Goal: Check status: Check status

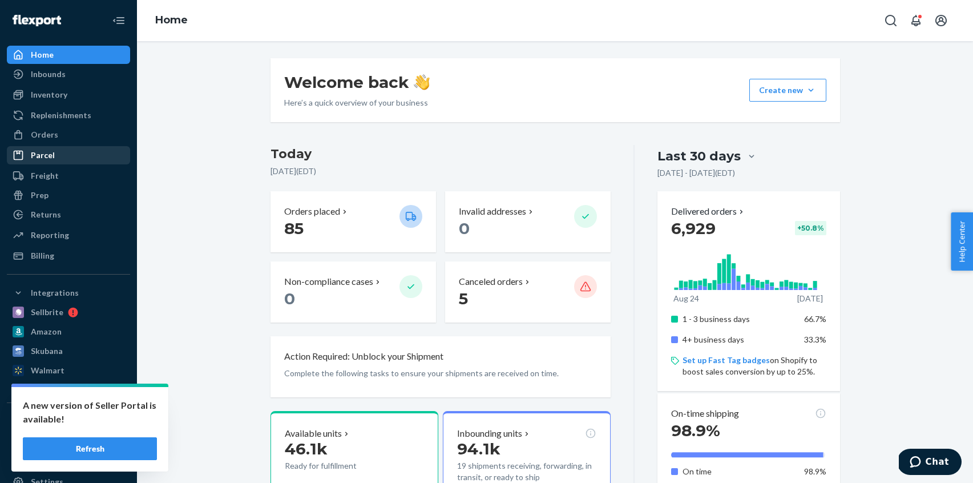
drag, startPoint x: 62, startPoint y: 134, endPoint x: 72, endPoint y: 152, distance: 20.9
click at [62, 134] on div "Orders" at bounding box center [68, 135] width 121 height 16
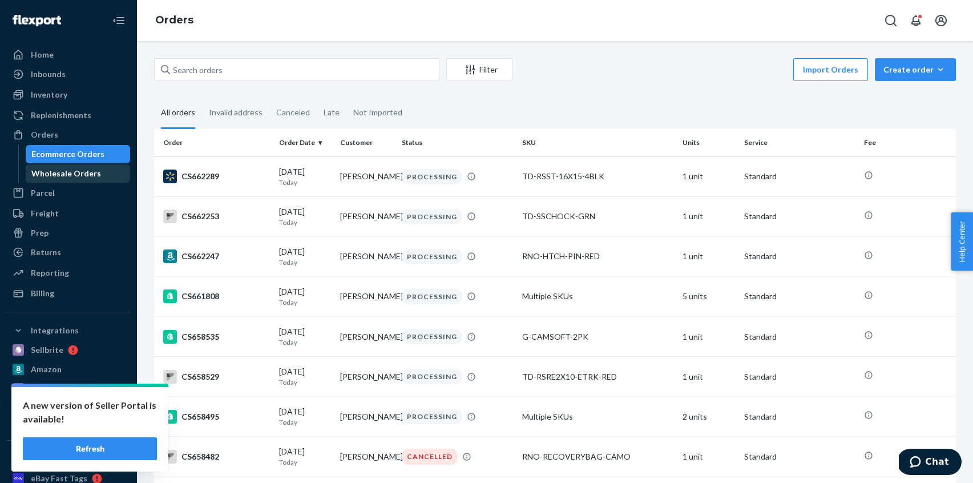
click at [74, 169] on div "Wholesale Orders" at bounding box center [66, 173] width 70 height 11
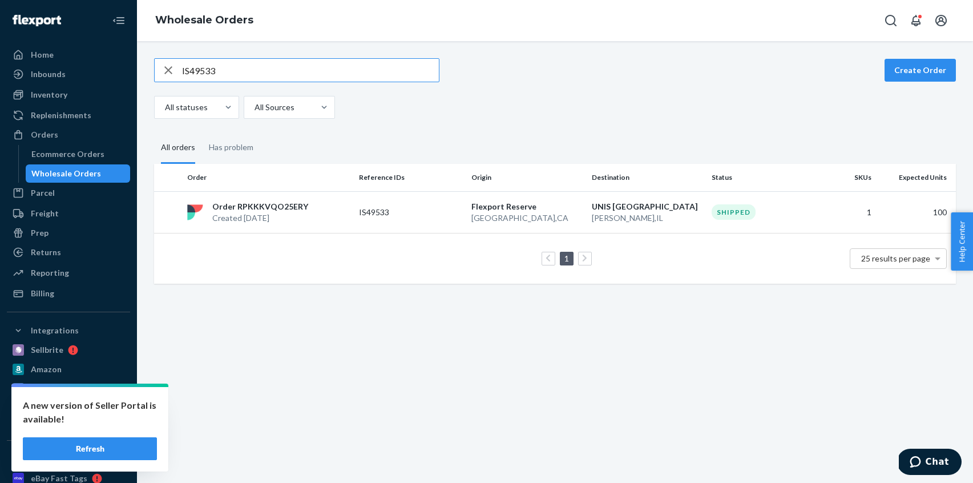
click at [246, 78] on input "IS49533" at bounding box center [310, 70] width 257 height 23
type input "CS449877"
click at [494, 121] on div "CS449877 Create Order All statuses All Sources All orders Has problem Order Ref…" at bounding box center [555, 170] width 819 height 225
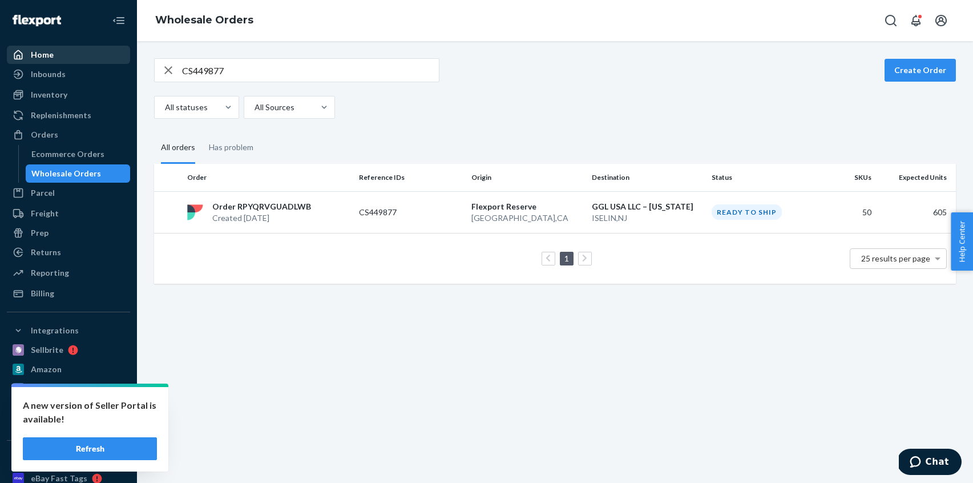
click at [58, 52] on div "Home" at bounding box center [68, 55] width 121 height 16
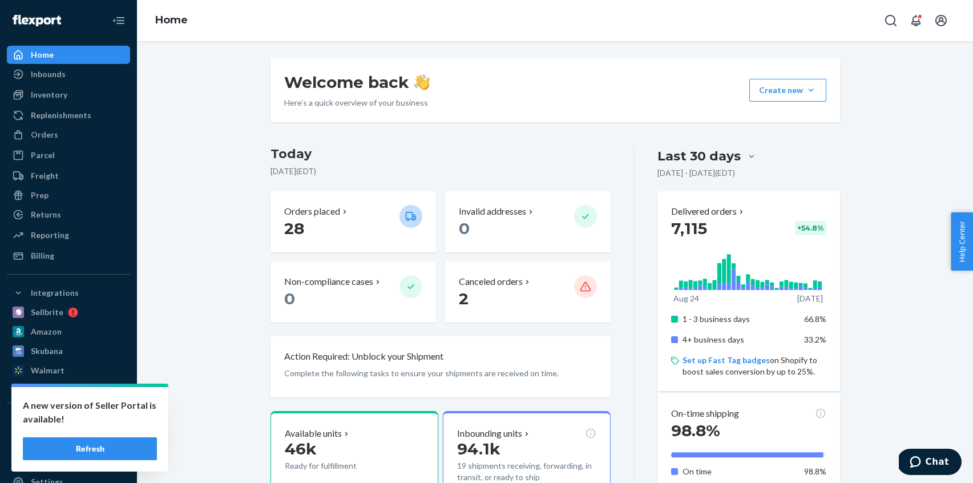
click at [104, 446] on button "Refresh" at bounding box center [90, 448] width 134 height 23
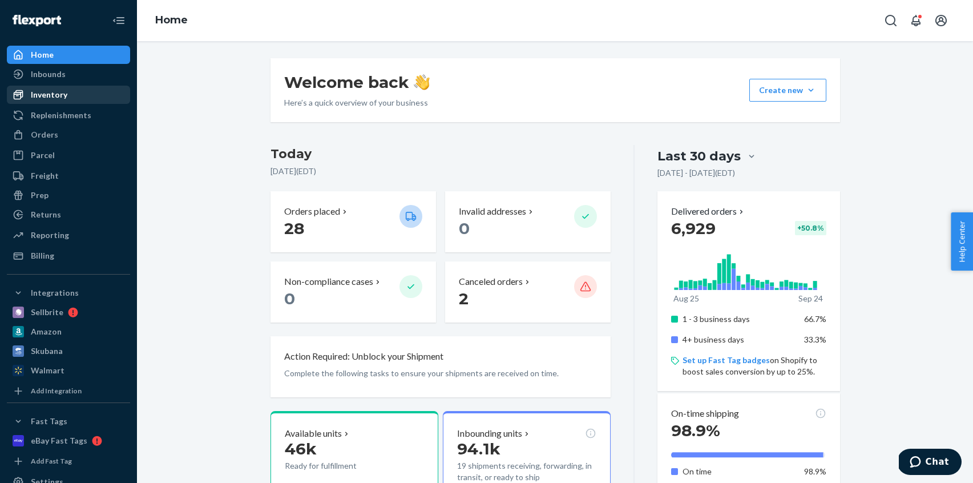
click at [80, 94] on div "Inventory" at bounding box center [68, 95] width 121 height 16
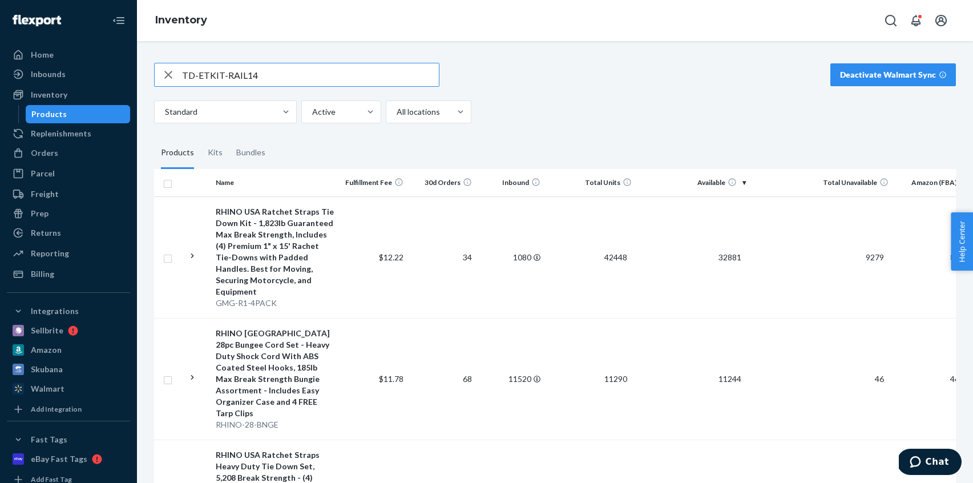
type input "TD-ETKIT-RAIL14"
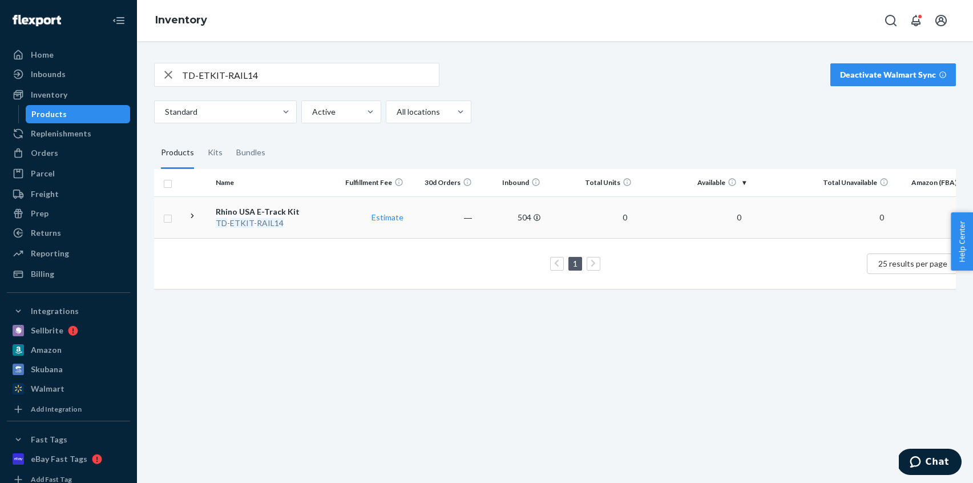
click at [329, 223] on div "TD - ETKIT - RAIL14" at bounding box center [275, 222] width 119 height 11
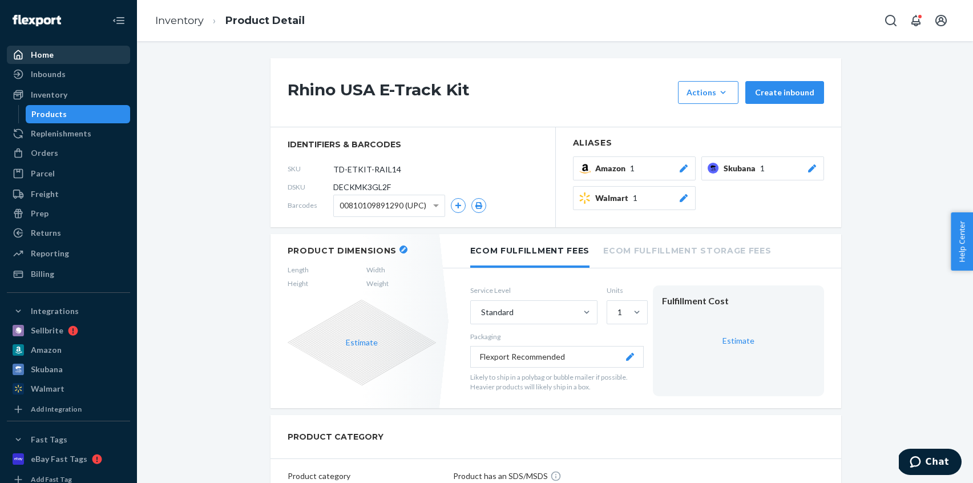
click at [62, 49] on div "Home" at bounding box center [68, 55] width 121 height 16
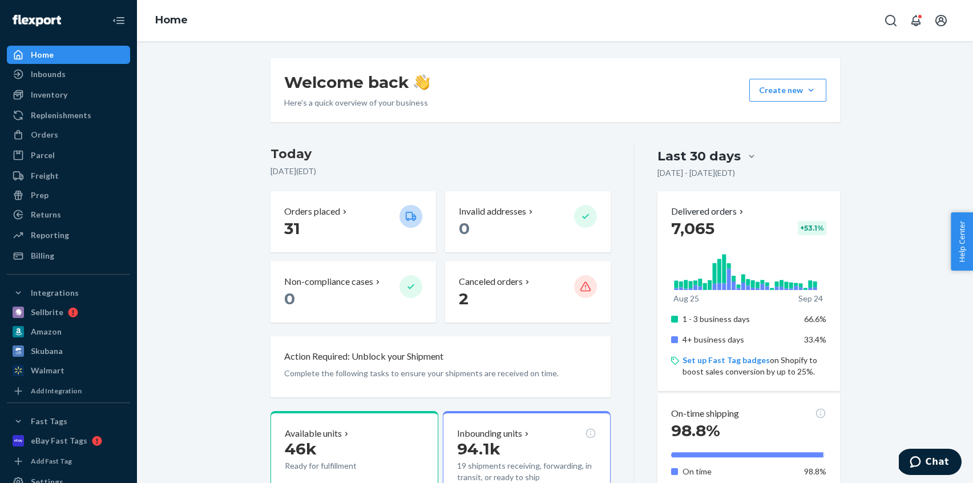
drag, startPoint x: 75, startPoint y: 138, endPoint x: 80, endPoint y: 145, distance: 9.0
click at [75, 138] on div "Orders" at bounding box center [68, 135] width 121 height 16
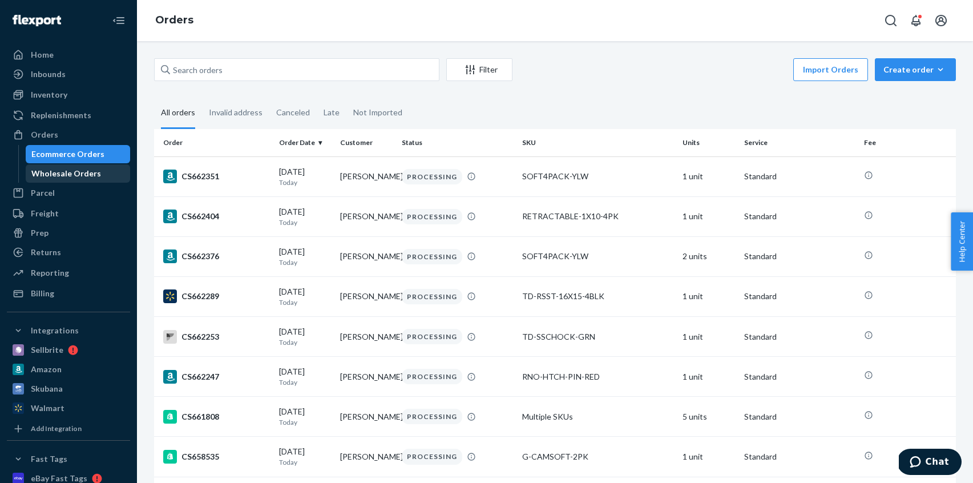
click at [89, 169] on div "Wholesale Orders" at bounding box center [66, 173] width 70 height 11
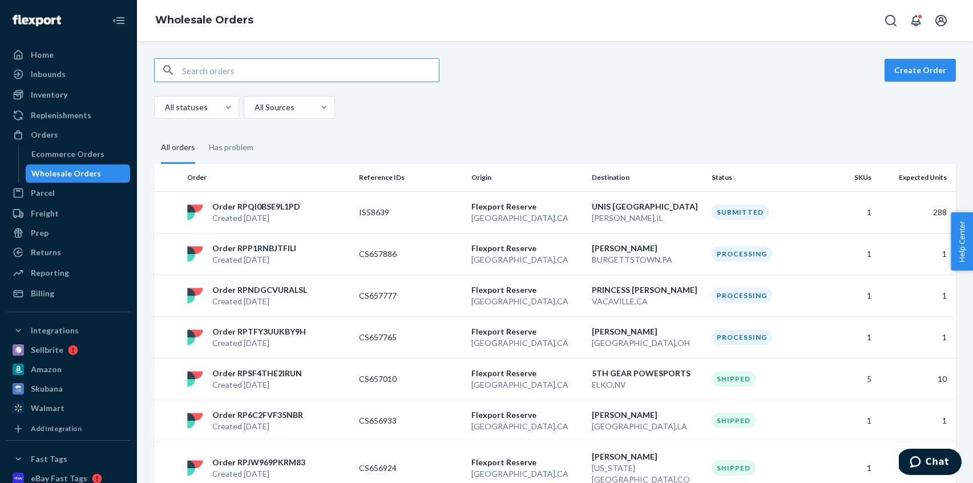
click at [690, 79] on div "Create Order" at bounding box center [555, 70] width 802 height 24
drag, startPoint x: 71, startPoint y: 152, endPoint x: 38, endPoint y: 150, distance: 33.1
click at [71, 152] on div "Ecommerce Orders" at bounding box center [67, 153] width 73 height 11
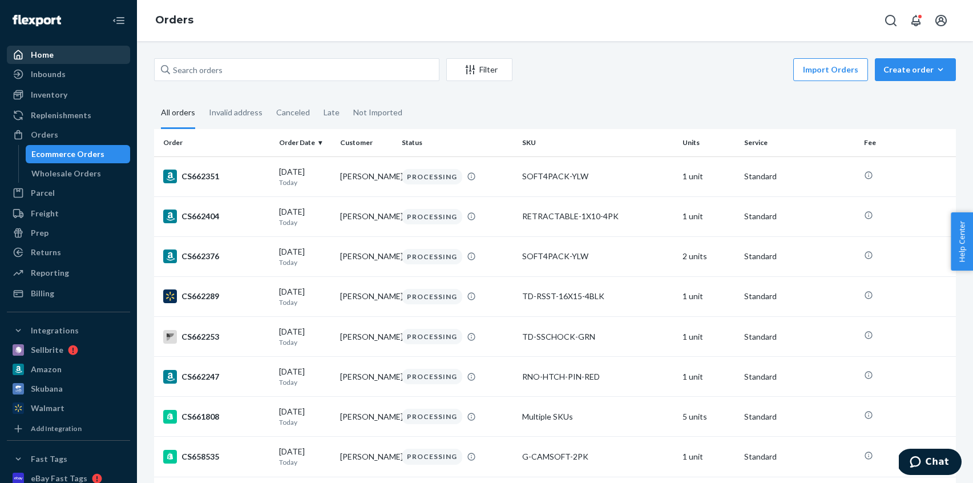
click at [62, 56] on div "Home" at bounding box center [68, 55] width 121 height 16
click at [62, 55] on div "Home" at bounding box center [68, 55] width 121 height 16
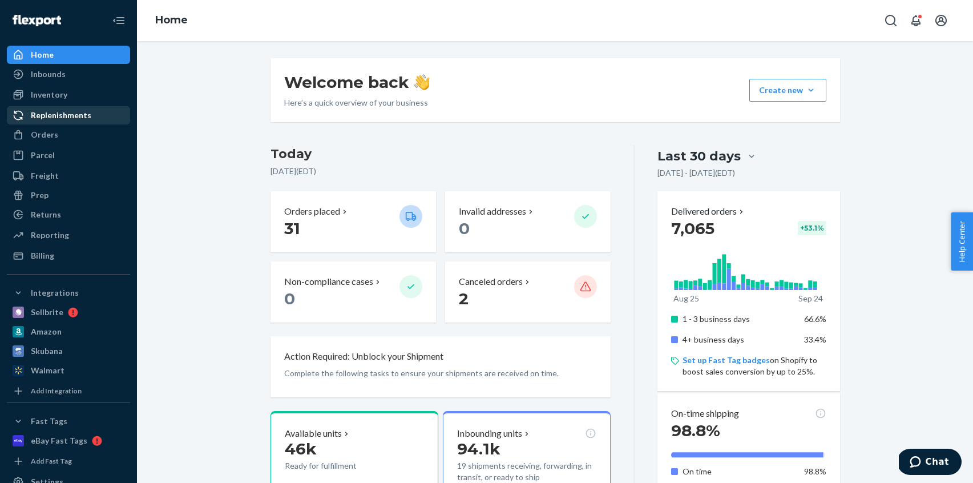
click at [55, 118] on div "Replenishments" at bounding box center [61, 115] width 60 height 11
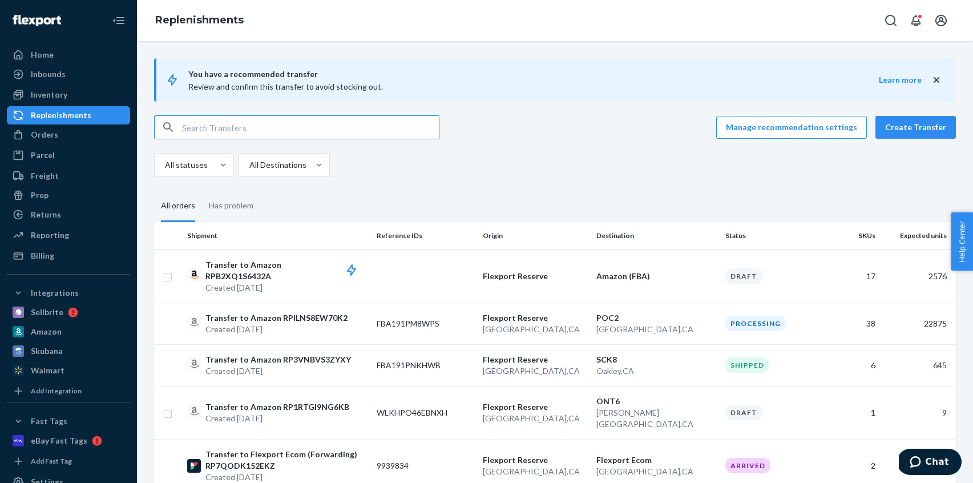
click at [261, 122] on input "text" at bounding box center [310, 127] width 257 height 23
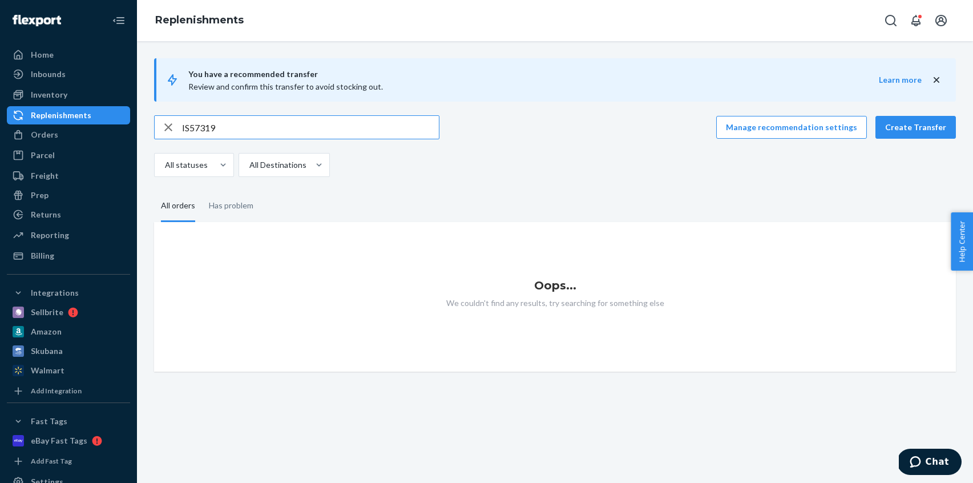
type input "IS57319"
drag, startPoint x: 171, startPoint y: 127, endPoint x: 40, endPoint y: 128, distance: 130.7
click at [170, 127] on icon "button" at bounding box center [168, 127] width 14 height 23
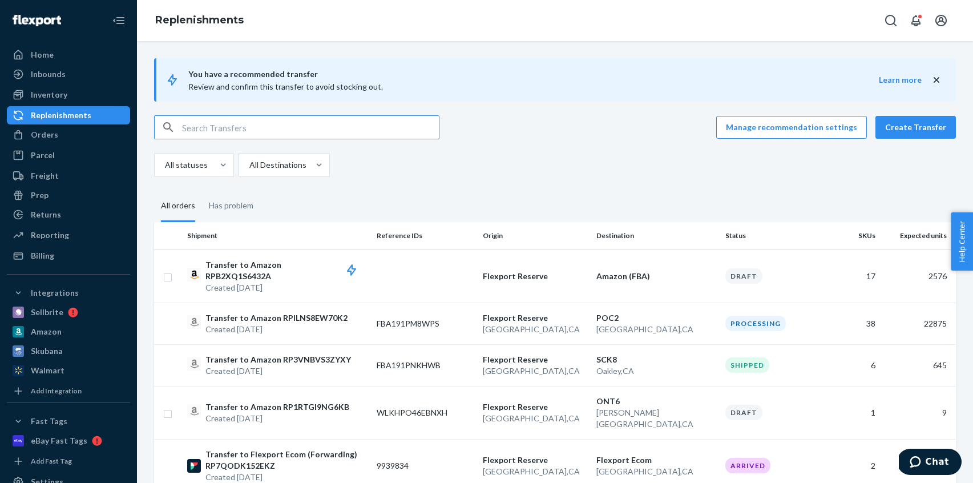
click at [272, 130] on input "text" at bounding box center [310, 127] width 257 height 23
paste input "FBA191PNKHWB"
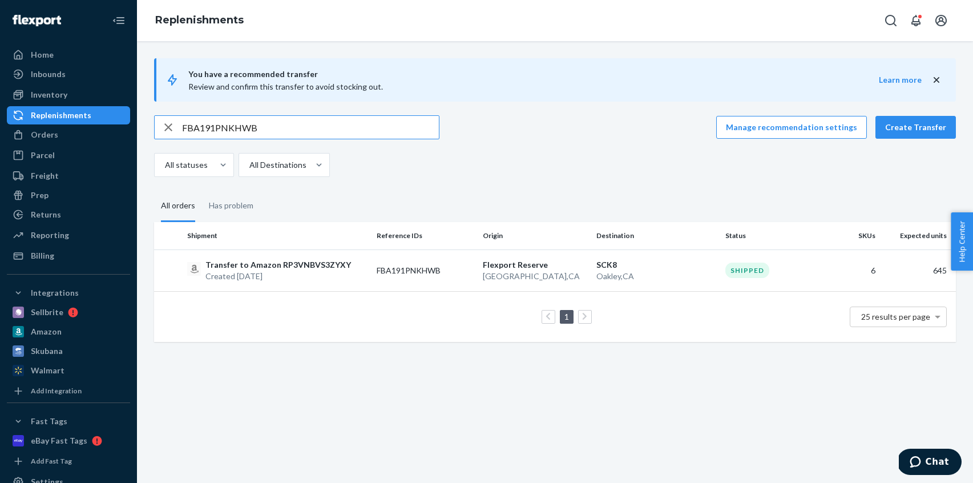
type input "FBA191PNKHWB"
click at [611, 263] on p "SCK8" at bounding box center [656, 264] width 120 height 11
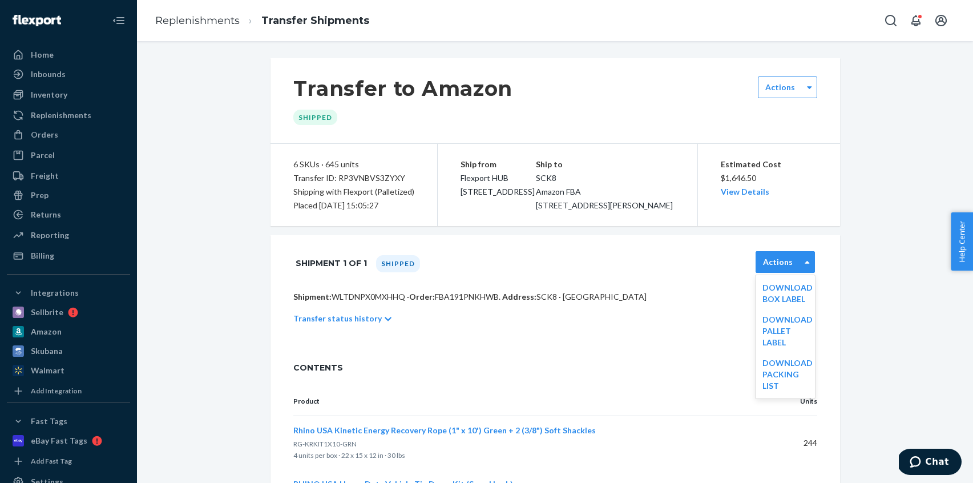
click at [795, 268] on div "Actions" at bounding box center [778, 261] width 44 height 11
click at [569, 273] on div "Shipment 1 of 1 Shipped option [object Object] focused, 2 of 3. 3 results avail…" at bounding box center [555, 263] width 524 height 29
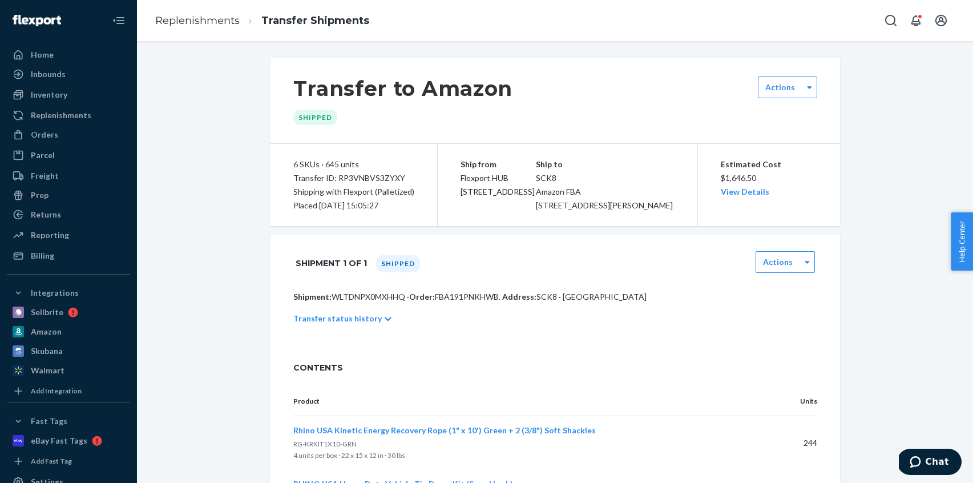
click at [370, 324] on p "Transfer status history" at bounding box center [337, 318] width 88 height 11
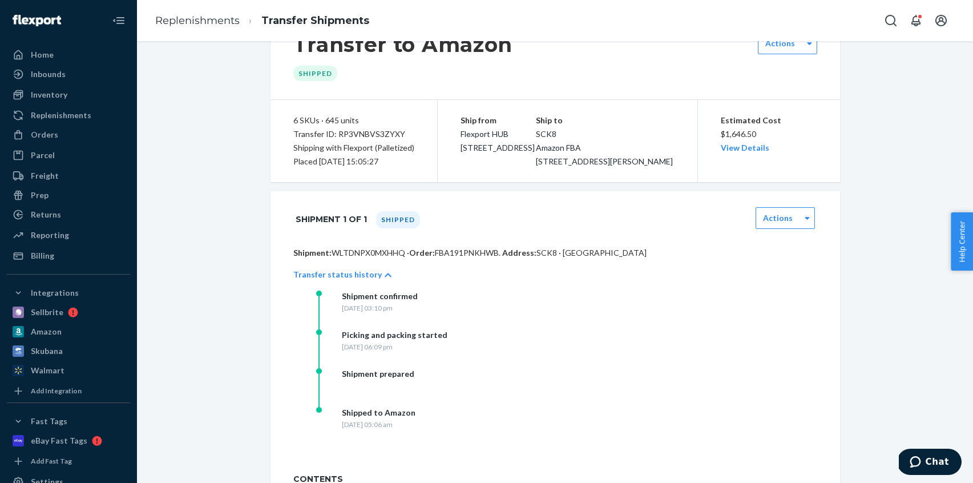
scroll to position [6, 0]
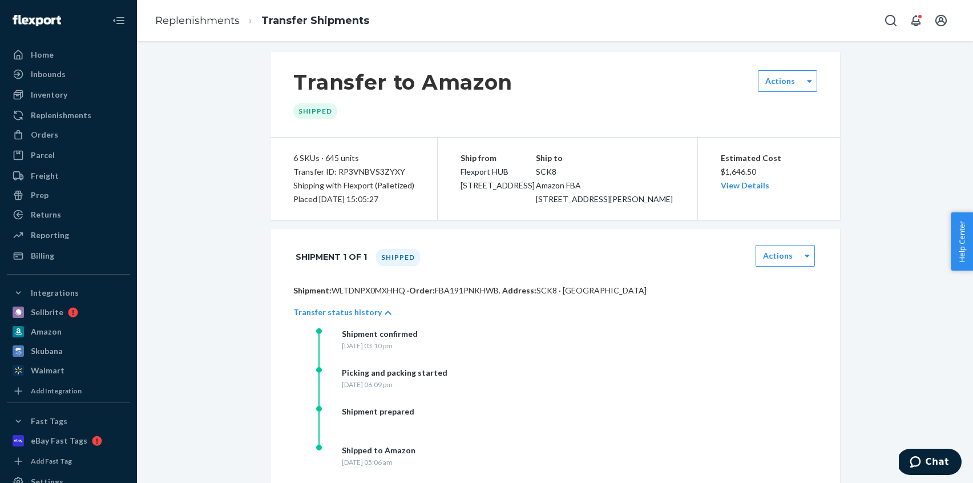
click at [371, 169] on div "Transfer ID: RP3VNBVS3ZYXY" at bounding box center [353, 172] width 121 height 14
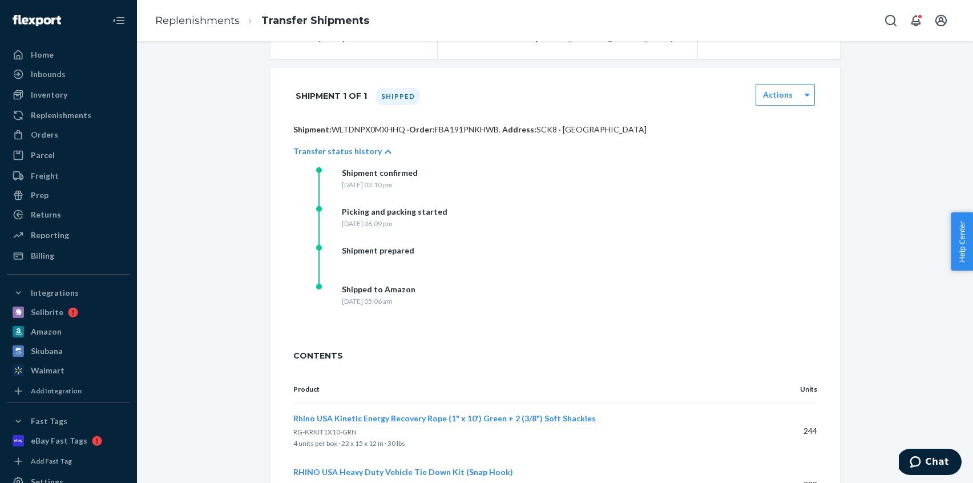
scroll to position [47, 0]
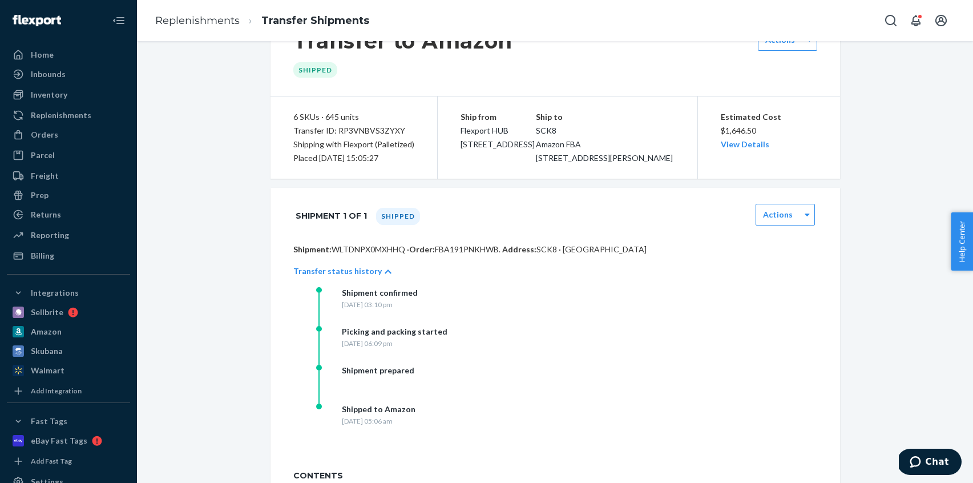
click at [715, 324] on div "Shipment confirmed Monday, September 22, 2025 at 03:10 pm Picking and packing s…" at bounding box center [566, 364] width 501 height 155
click at [358, 127] on div "Transfer ID: RP3VNBVS3ZYXY" at bounding box center [353, 131] width 121 height 14
copy div "RP3VNBVS3ZYXY"
click at [496, 169] on div "Ship from Flexport HUB 2615 E 3rd Street San Bernardino, CA 92408 Ship to SCK8 …" at bounding box center [568, 137] width 260 height 82
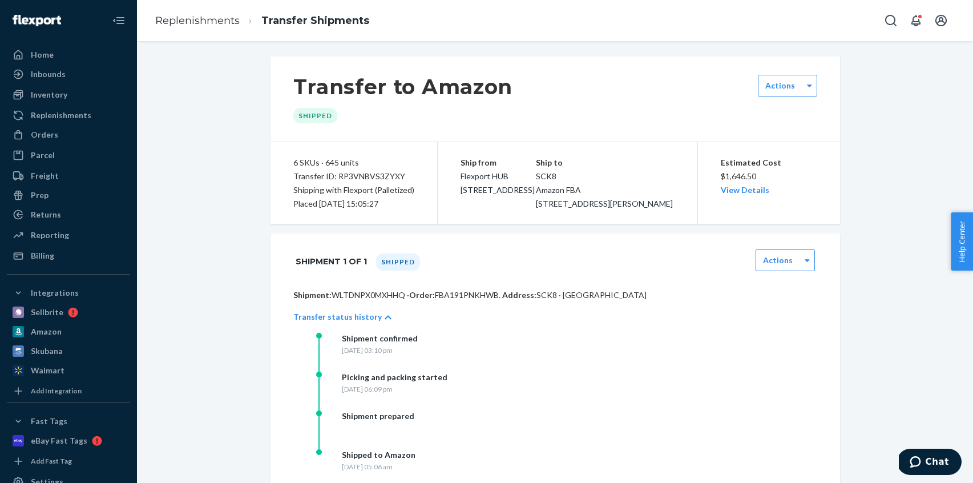
scroll to position [0, 0]
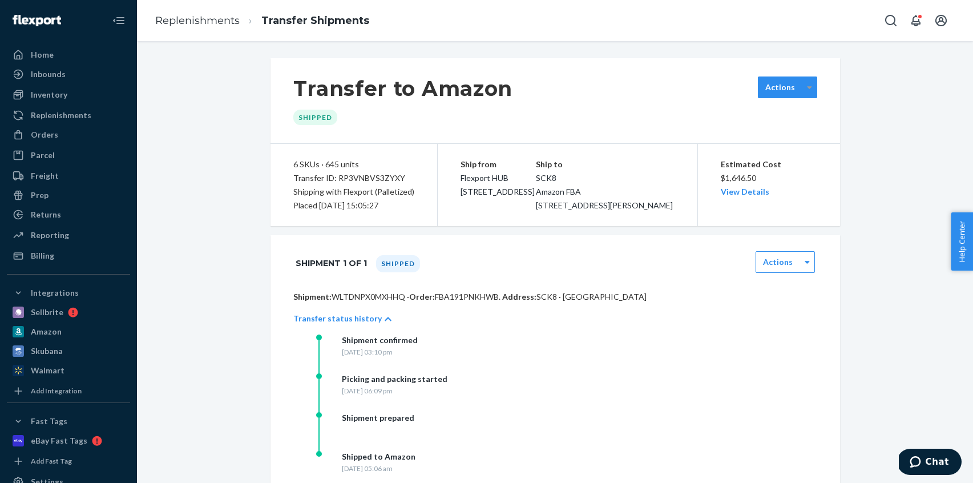
click at [810, 84] on icon at bounding box center [809, 87] width 5 height 8
drag, startPoint x: 840, startPoint y: 124, endPoint x: 843, endPoint y: 184, distance: 60.0
click at [843, 127] on div "Transfer to Amazon Shipped 0 results available. Use Up and Down to choose optio…" at bounding box center [555, 482] width 587 height 848
click at [786, 268] on label "Actions" at bounding box center [778, 261] width 30 height 11
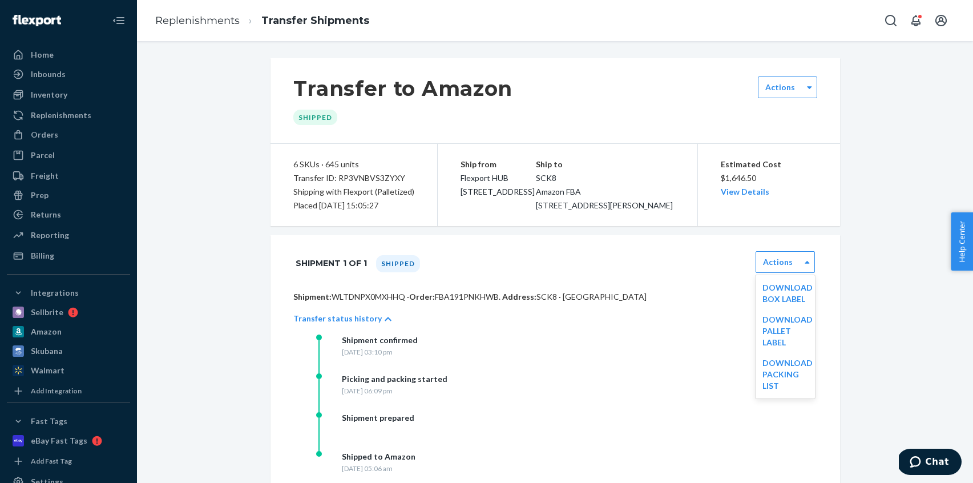
click at [851, 351] on div "Transfer to Amazon Shipped Actions 6 SKUs · 645 units Transfer ID: RP3VNBVS3ZYX…" at bounding box center [555, 482] width 819 height 848
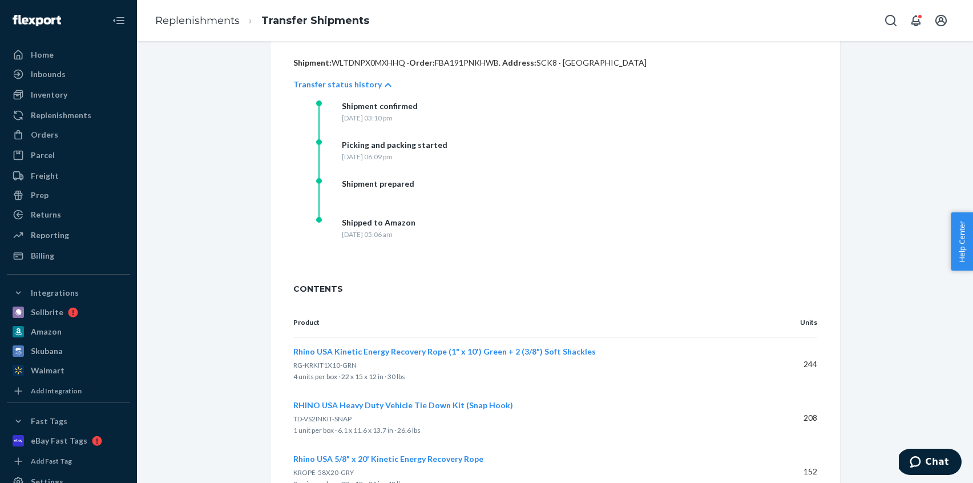
scroll to position [183, 0]
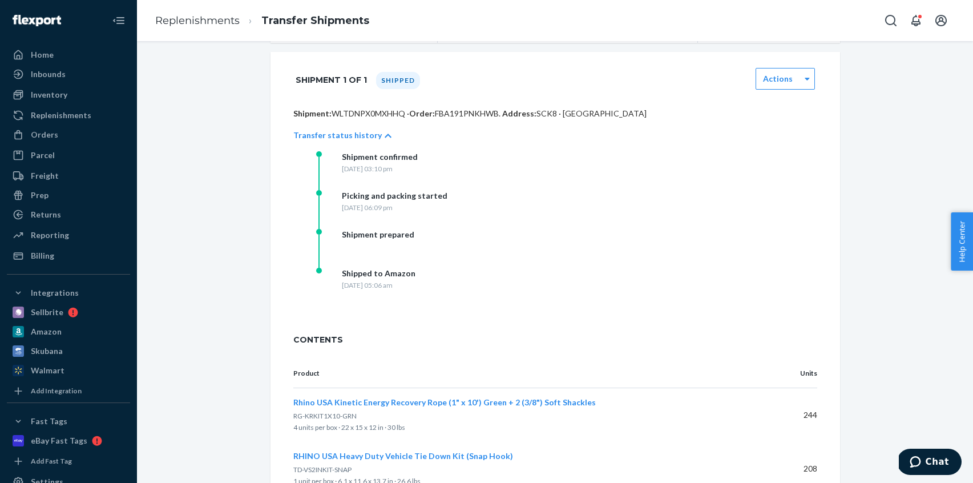
drag, startPoint x: 347, startPoint y: 182, endPoint x: 635, endPoint y: 197, distance: 288.0
click at [635, 197] on div "Shipment confirmed Monday, September 22, 2025 at 03:10 pm Picking and packing s…" at bounding box center [566, 228] width 501 height 155
drag, startPoint x: 344, startPoint y: 222, endPoint x: 502, endPoint y: 248, distance: 160.2
click at [552, 231] on div "Shipment confirmed Monday, September 22, 2025 at 03:10 pm Picking and packing s…" at bounding box center [566, 228] width 501 height 155
drag, startPoint x: 360, startPoint y: 249, endPoint x: 548, endPoint y: 268, distance: 189.2
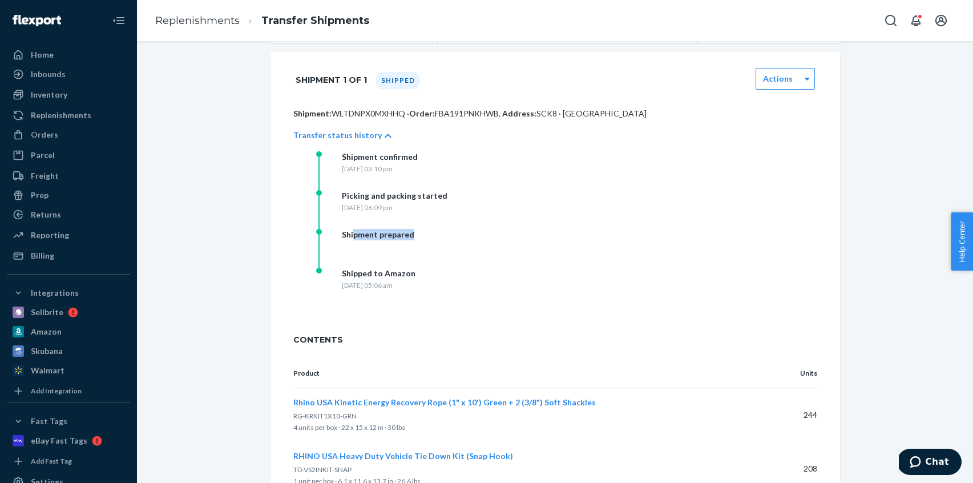
click at [548, 268] on div "Shipment confirmed Monday, September 22, 2025 at 03:10 pm Picking and packing s…" at bounding box center [566, 228] width 501 height 155
drag, startPoint x: 353, startPoint y: 302, endPoint x: 650, endPoint y: 306, distance: 297.3
click at [643, 306] on div "Shipment confirmed Monday, September 22, 2025 at 03:10 pm Picking and packing s…" at bounding box center [566, 228] width 501 height 155
click at [704, 301] on div "Shipment confirmed Monday, September 22, 2025 at 03:10 pm Picking and packing s…" at bounding box center [566, 228] width 501 height 155
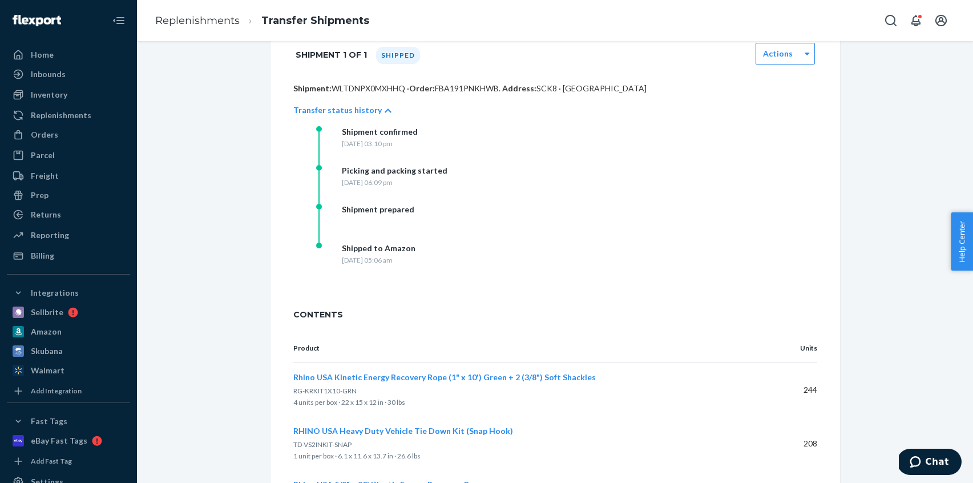
scroll to position [0, 0]
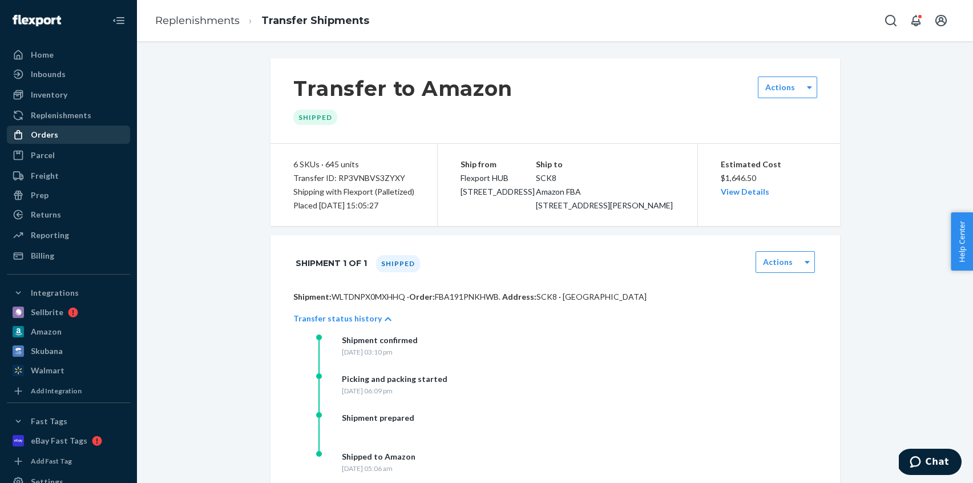
click at [56, 136] on div "Orders" at bounding box center [68, 135] width 121 height 16
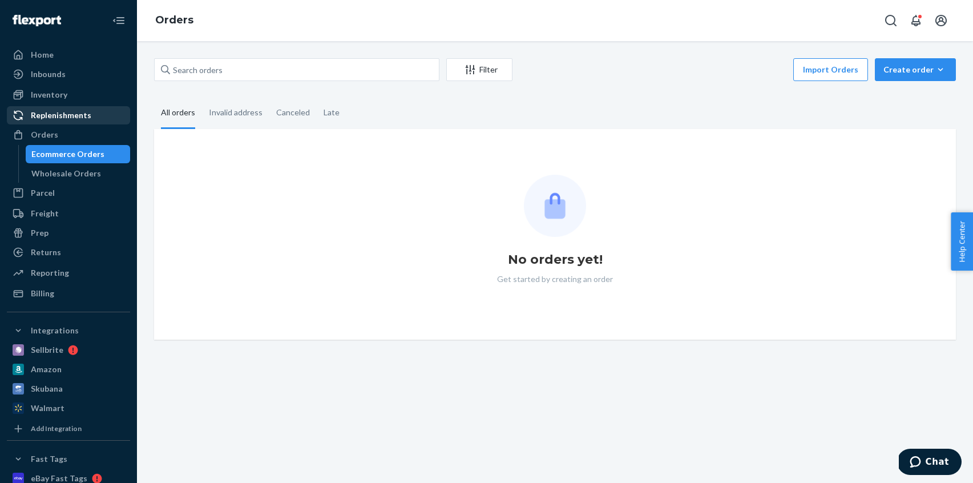
click at [66, 112] on div "Replenishments" at bounding box center [61, 115] width 60 height 11
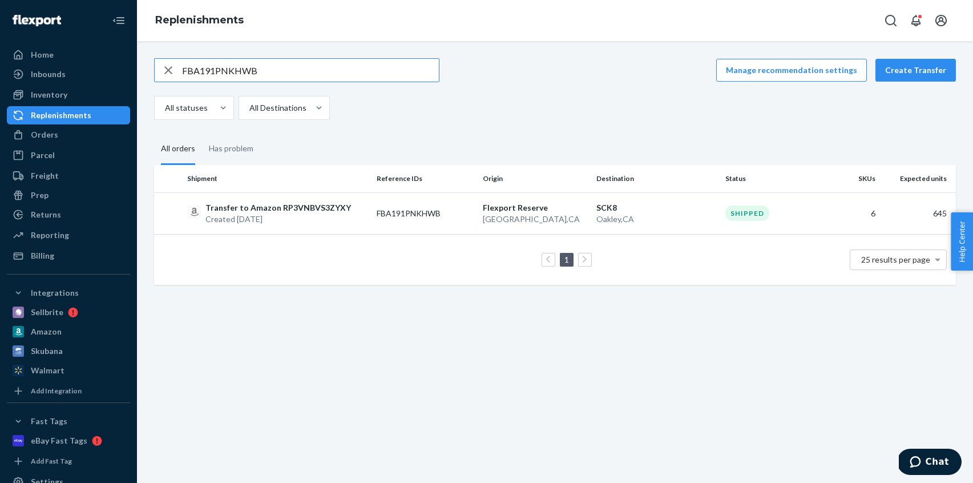
click at [305, 66] on input "FBA191PNKHWB" at bounding box center [310, 70] width 257 height 23
type input "FBA191PM8WPS"
click at [546, 200] on td "Flexport Reserve San Bernardino , CA" at bounding box center [535, 213] width 114 height 42
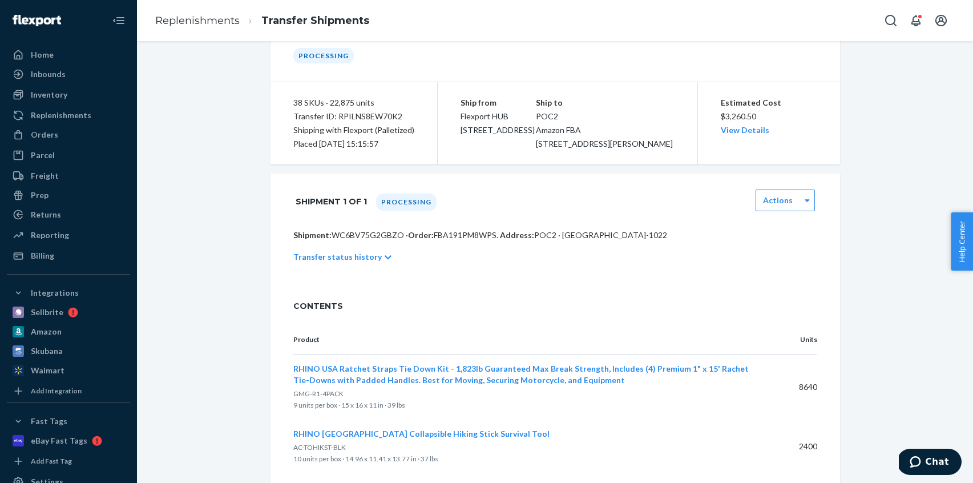
scroll to position [76, 0]
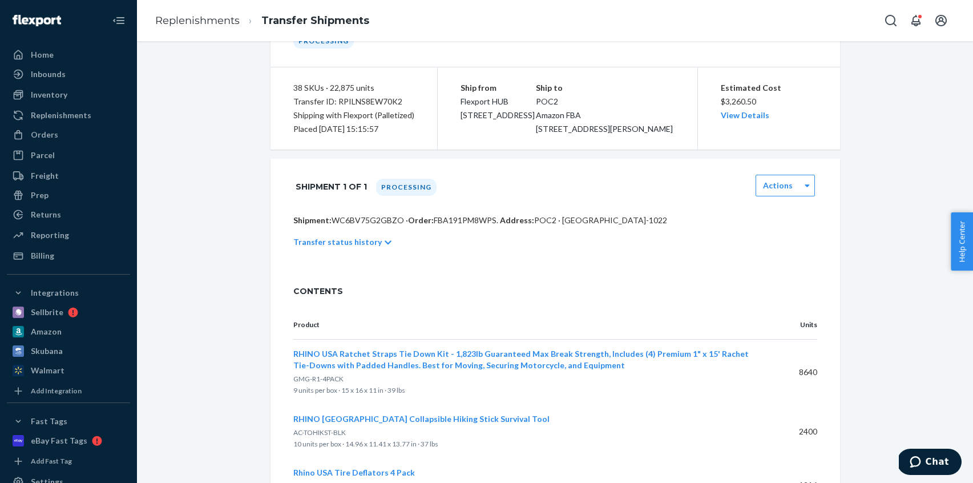
click at [371, 248] on p "Transfer status history" at bounding box center [337, 241] width 88 height 11
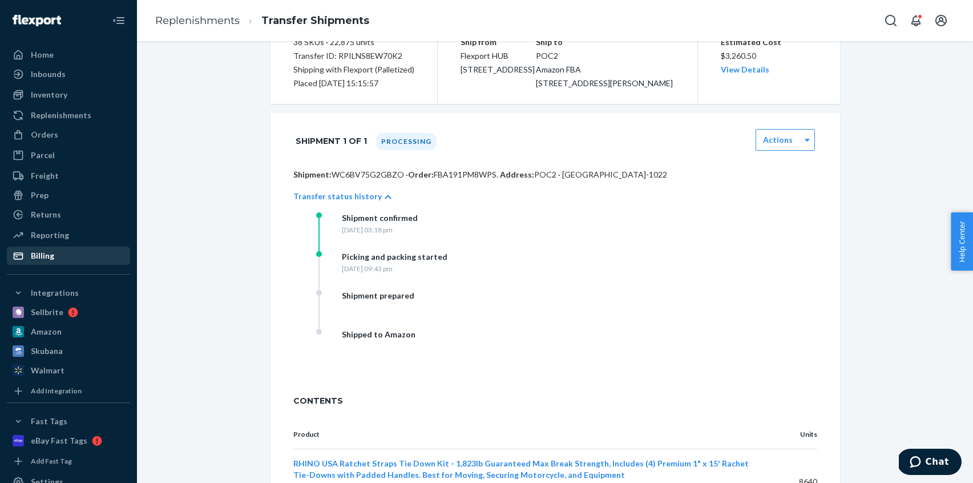
scroll to position [0, 0]
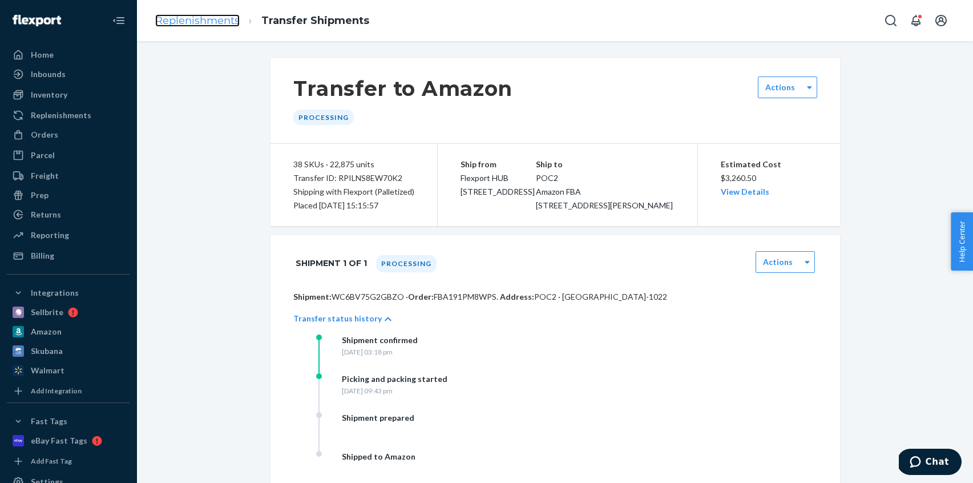
click at [193, 25] on link "Replenishments" at bounding box center [197, 20] width 84 height 13
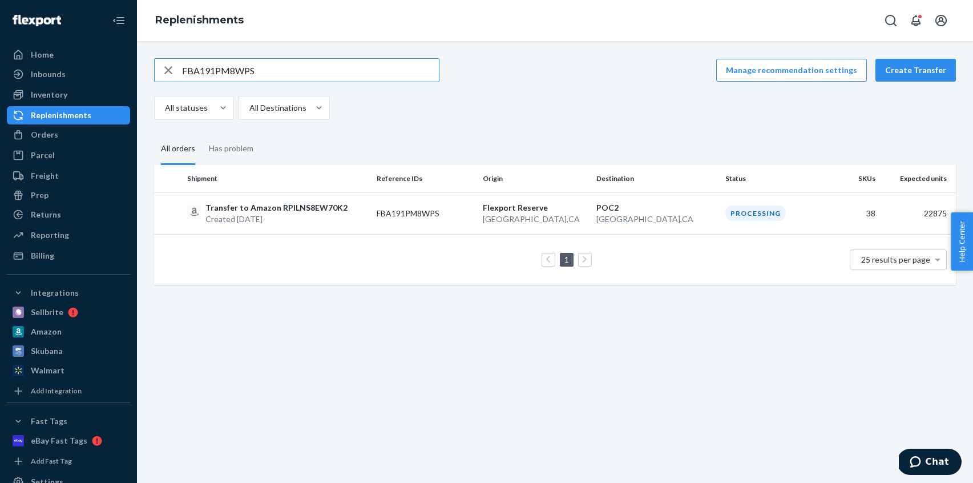
click at [275, 67] on input "FBA191PM8WPS" at bounding box center [310, 70] width 257 height 23
click at [276, 67] on input "FBA191PM8WPS" at bounding box center [310, 70] width 257 height 23
type input "FBA190Z9ZDCM"
click at [382, 206] on td "FBA190Z9ZDCM" at bounding box center [425, 213] width 106 height 42
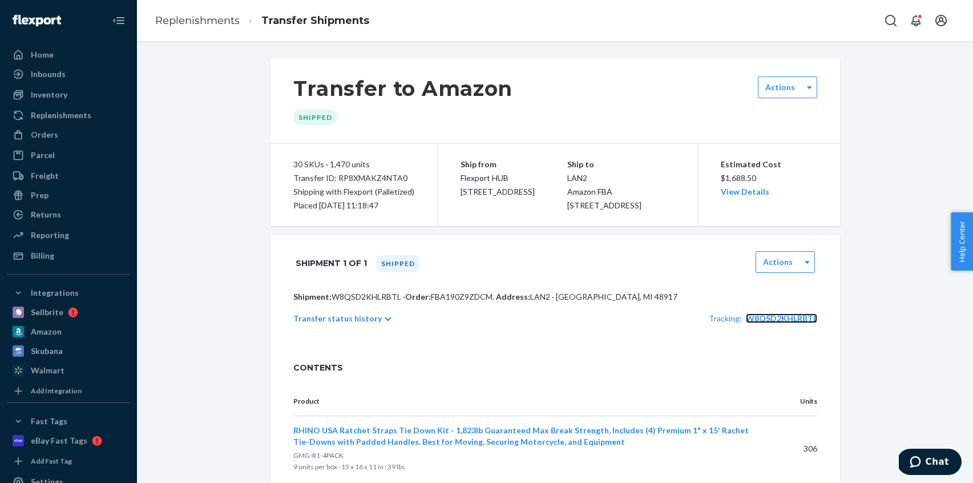
click at [792, 323] on span "W8QSD2KHLRBTL" at bounding box center [781, 318] width 71 height 10
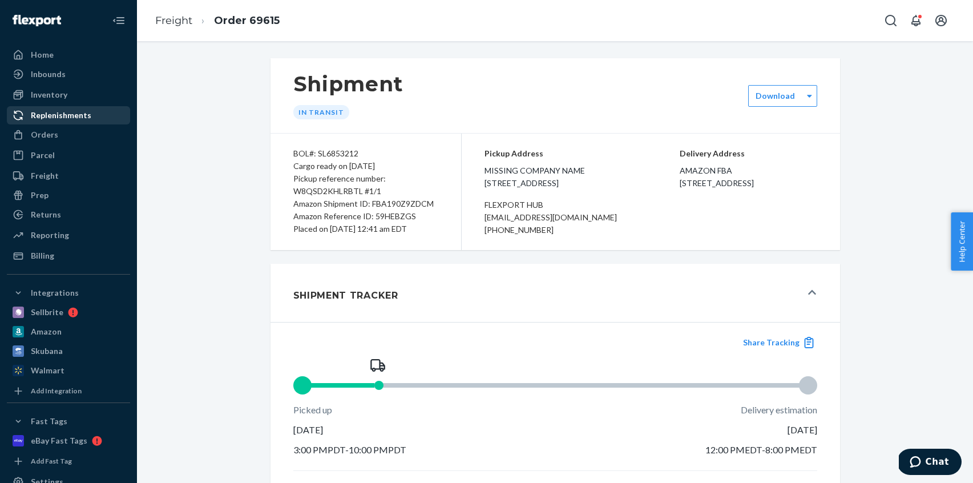
click at [95, 117] on div "Replenishments" at bounding box center [68, 115] width 121 height 16
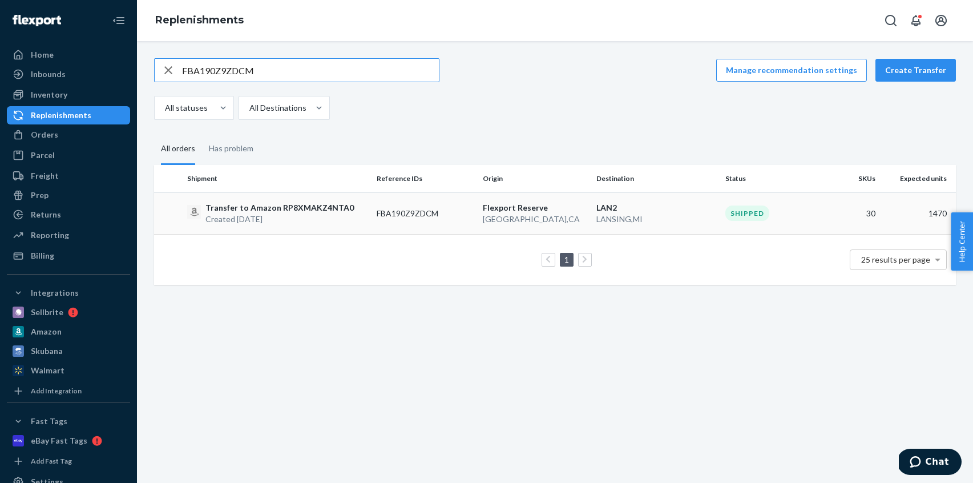
click at [360, 227] on td "Transfer to Amazon RP8XMAKZ4NTA0 Created Sep 10, 2025" at bounding box center [277, 213] width 189 height 42
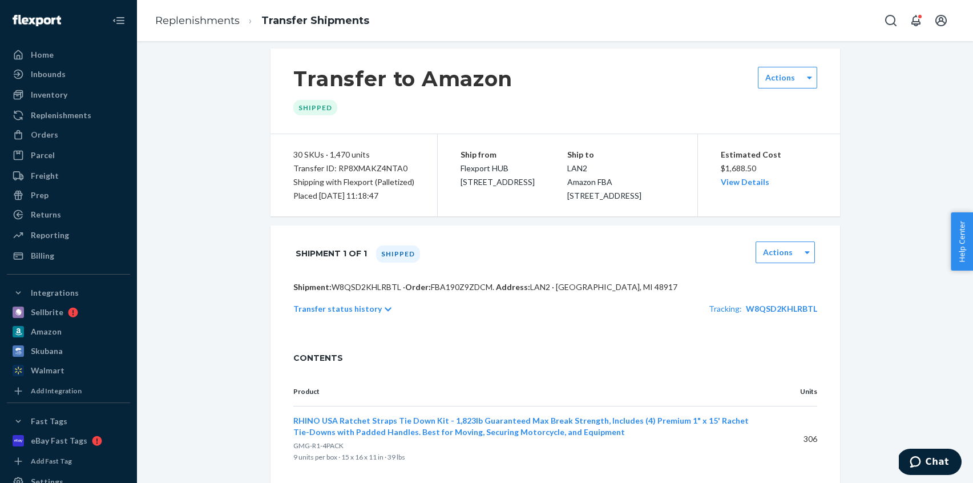
scroll to position [9, 0]
drag, startPoint x: 54, startPoint y: 133, endPoint x: 58, endPoint y: 158, distance: 25.4
click at [54, 133] on div "Orders" at bounding box center [44, 134] width 27 height 11
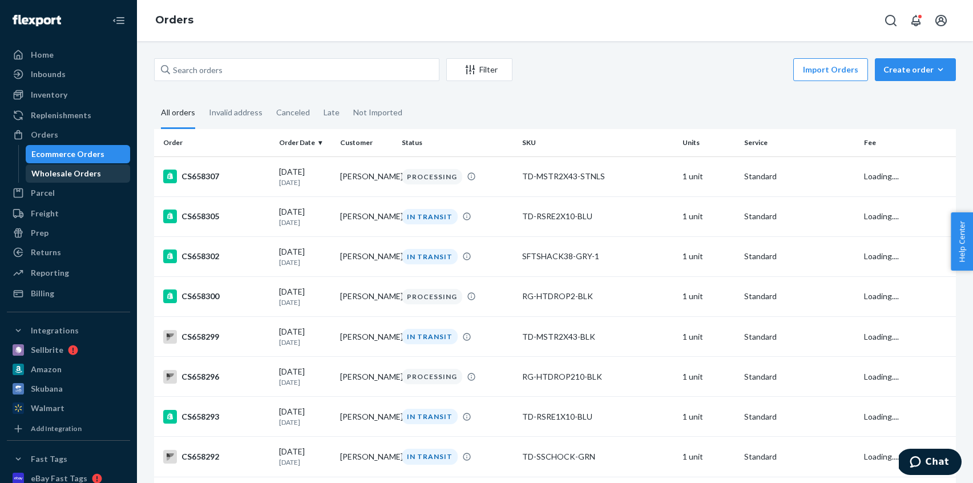
drag, startPoint x: 59, startPoint y: 165, endPoint x: 66, endPoint y: 165, distance: 6.8
click at [59, 165] on link "Wholesale Orders" at bounding box center [78, 173] width 105 height 18
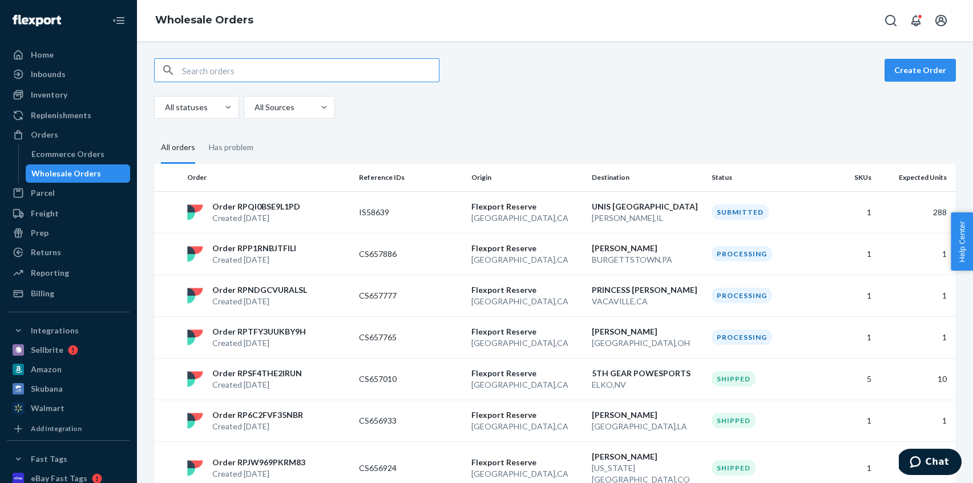
click at [233, 75] on input "text" at bounding box center [310, 70] width 257 height 23
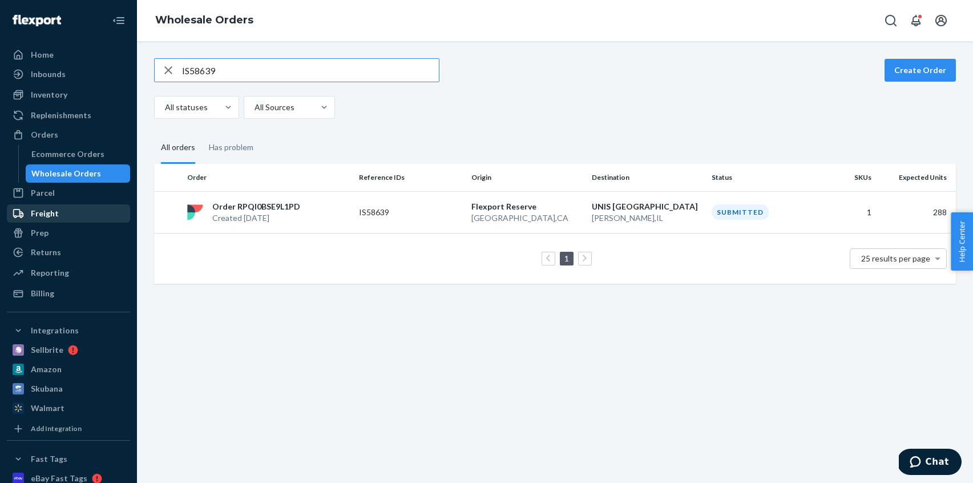
type input "IS58639"
click at [84, 118] on div "Replenishments" at bounding box center [61, 115] width 60 height 11
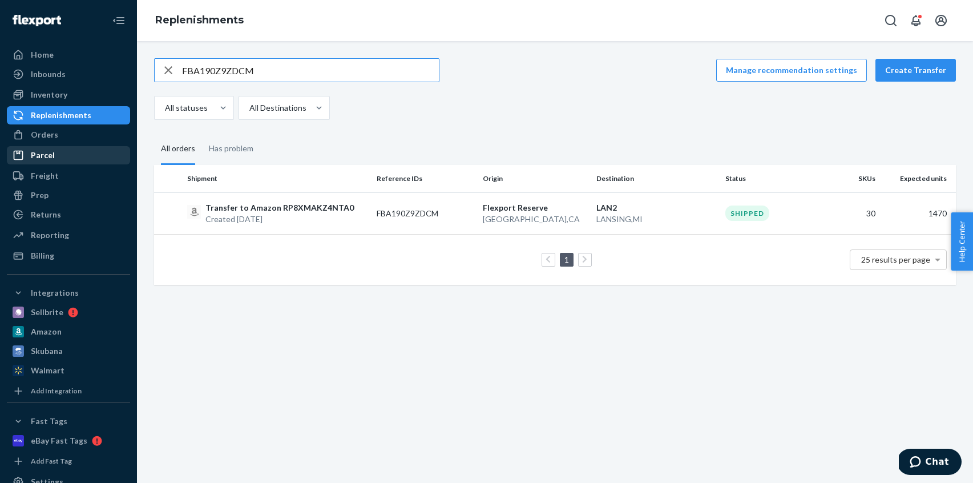
click at [86, 155] on div "Parcel" at bounding box center [68, 155] width 121 height 16
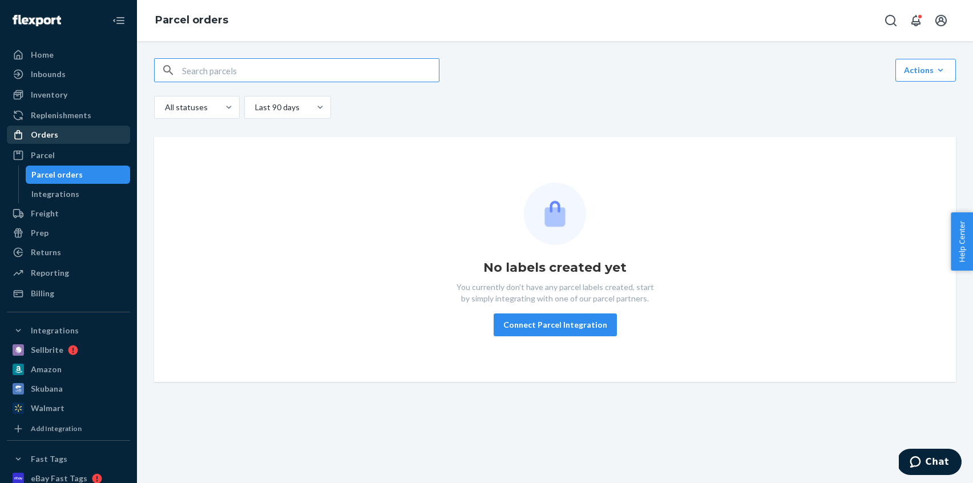
click at [70, 136] on div "Orders" at bounding box center [68, 135] width 121 height 16
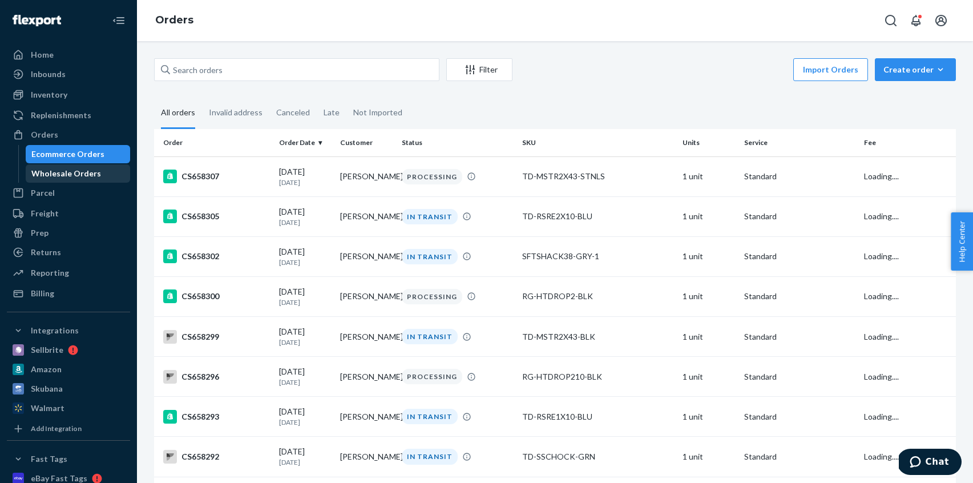
click at [74, 171] on div "Wholesale Orders" at bounding box center [66, 173] width 70 height 11
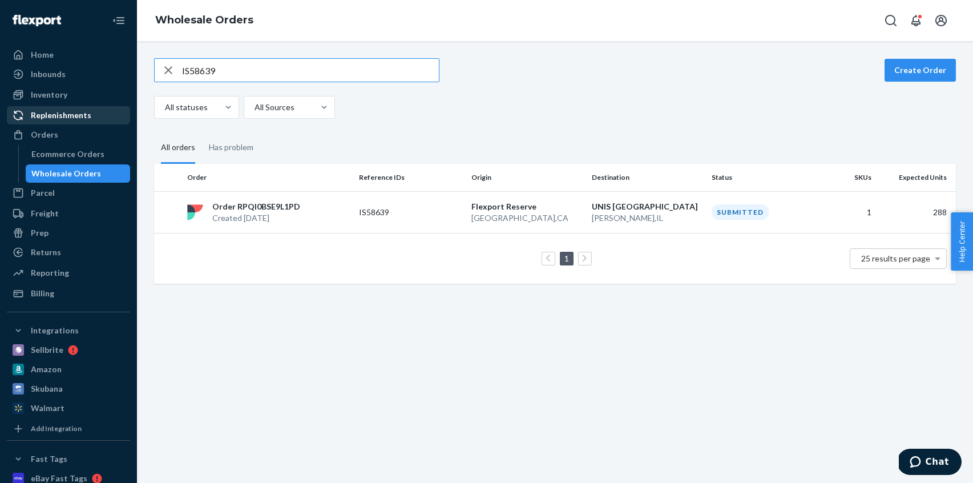
click at [70, 113] on div "Replenishments" at bounding box center [61, 115] width 60 height 11
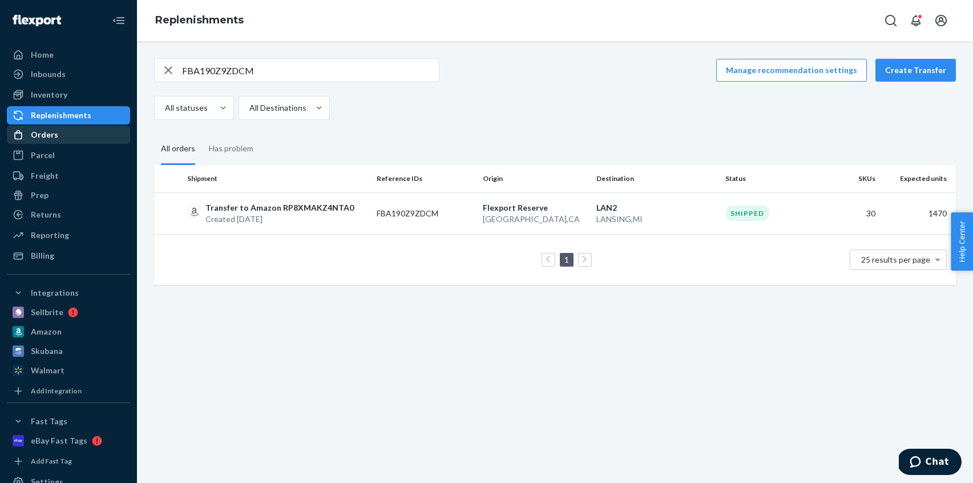
click at [58, 139] on div "Orders" at bounding box center [68, 135] width 121 height 16
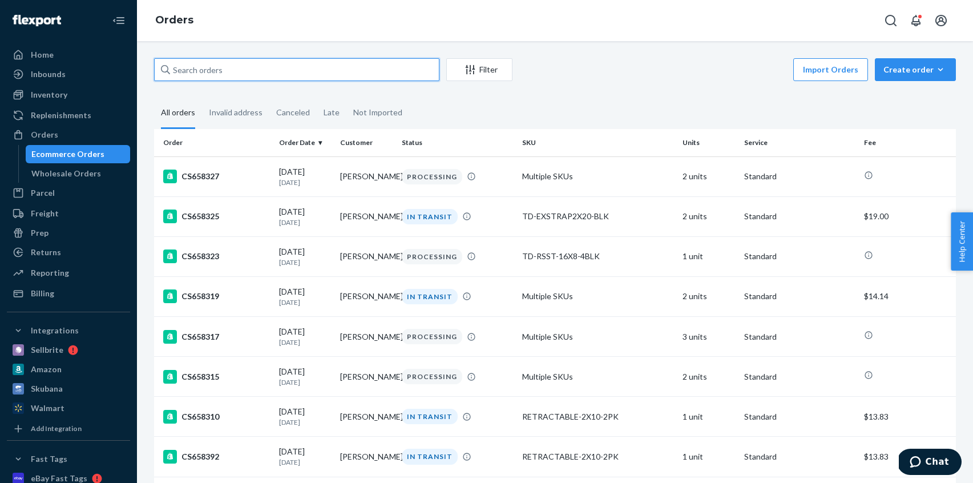
click at [257, 68] on input "text" at bounding box center [296, 69] width 285 height 23
paste input "IS46722"
type input "IS46722"
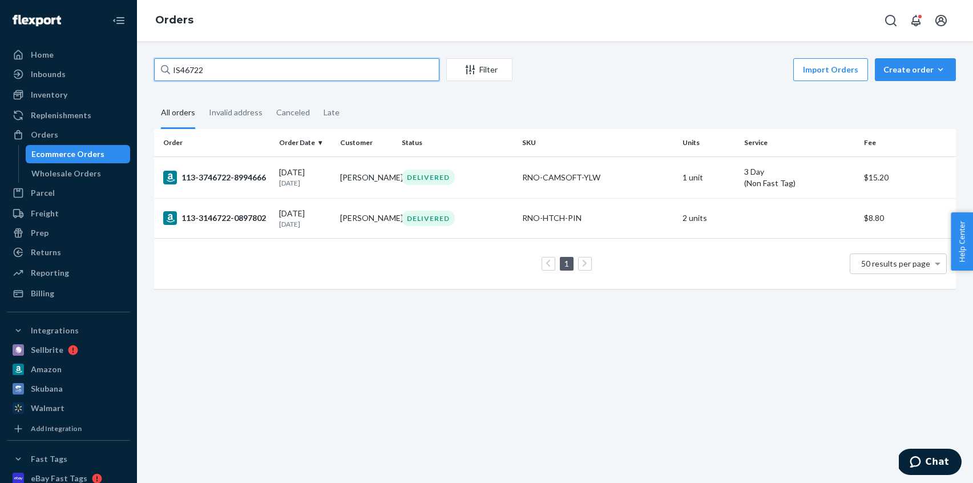
drag, startPoint x: 228, startPoint y: 73, endPoint x: 134, endPoint y: 74, distance: 94.2
click at [135, 74] on div "Home Inbounds Shipping Plans Problems Inventory Products Replenishments Orders …" at bounding box center [486, 241] width 973 height 483
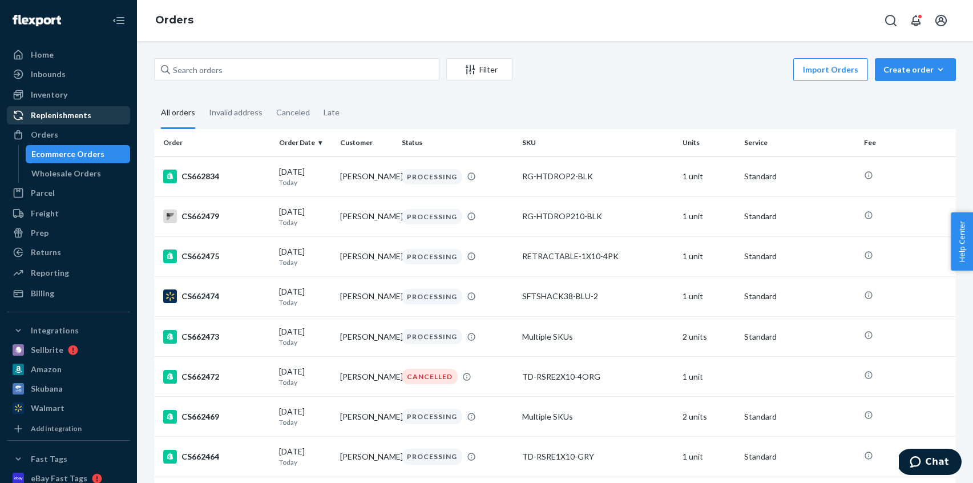
click at [77, 116] on div "Replenishments" at bounding box center [61, 115] width 60 height 11
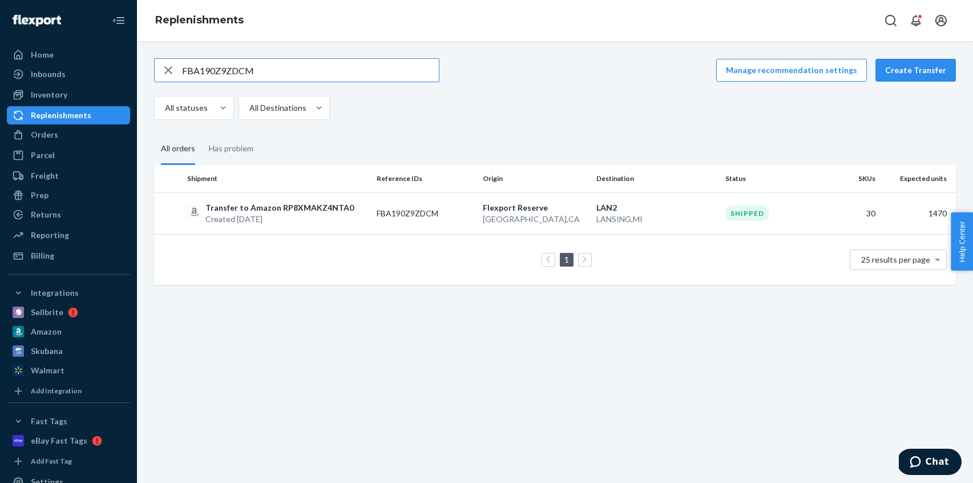
click at [267, 70] on input "FBA190Z9ZDCM" at bounding box center [310, 70] width 257 height 23
click at [271, 75] on input "FBA191PNKHWB" at bounding box center [310, 70] width 257 height 23
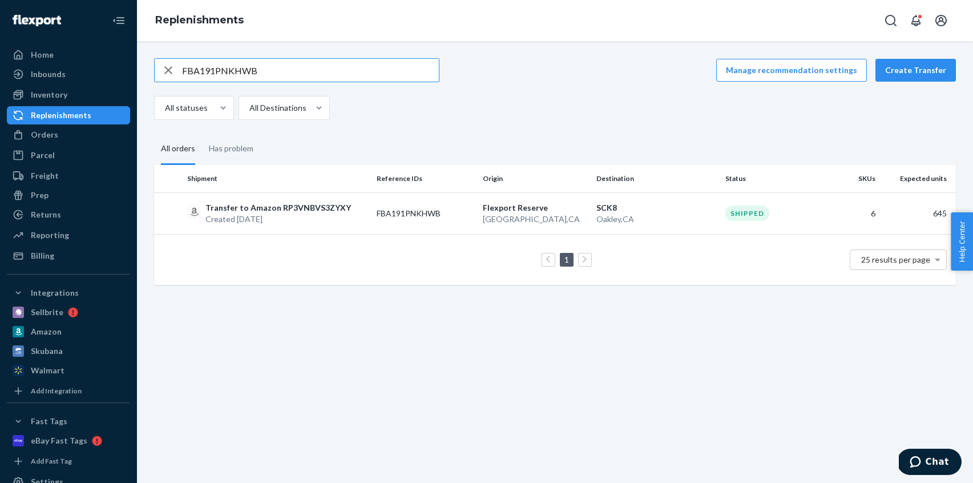
click at [271, 75] on input "FBA191PNKHWB" at bounding box center [310, 70] width 257 height 23
paste input "M8WPS"
type input "FBA191PM8WPS"
click at [67, 75] on div "Inbounds" at bounding box center [68, 74] width 121 height 16
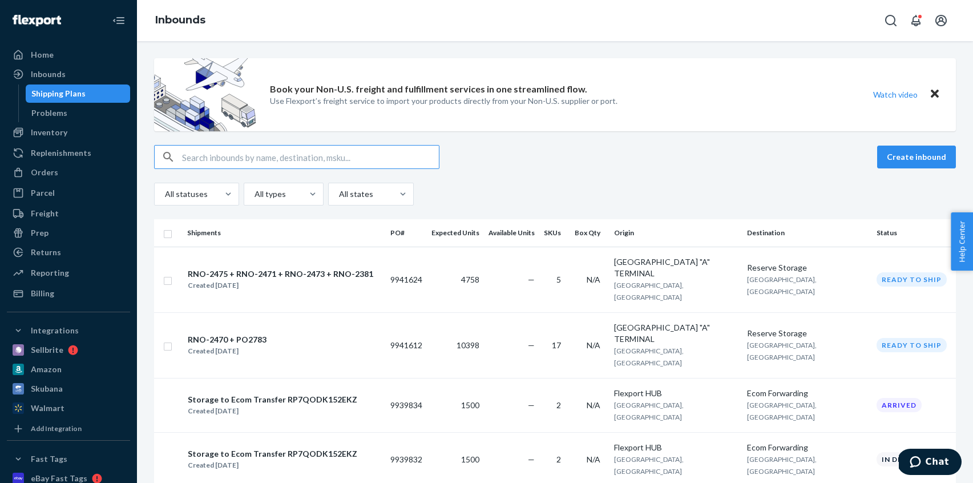
click at [223, 156] on input "text" at bounding box center [310, 157] width 257 height 23
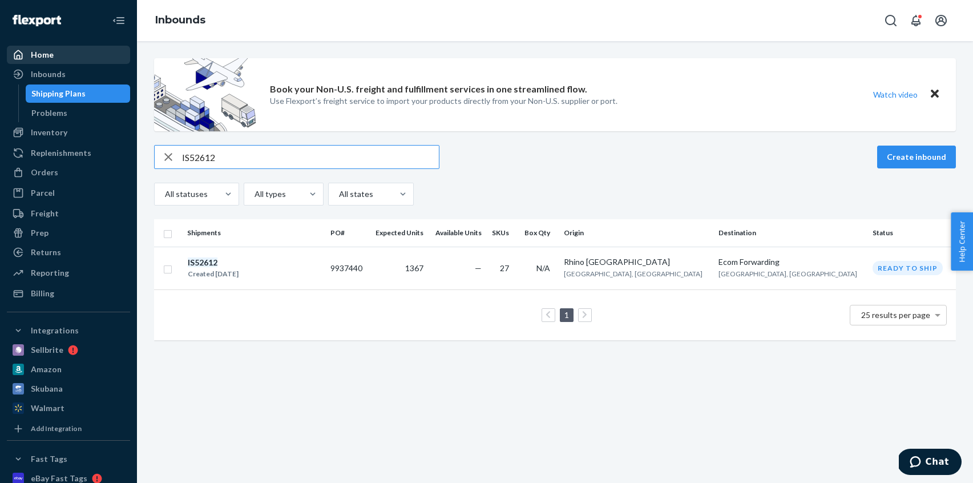
type input "IS52612"
drag, startPoint x: 45, startPoint y: 52, endPoint x: 28, endPoint y: 56, distance: 17.0
click at [45, 52] on div "Home" at bounding box center [42, 54] width 23 height 11
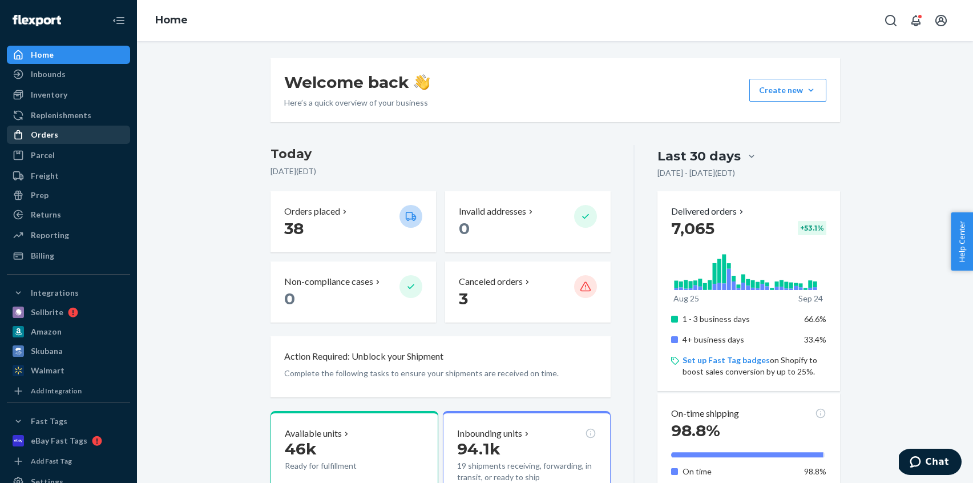
click at [63, 134] on div "Orders" at bounding box center [68, 135] width 121 height 16
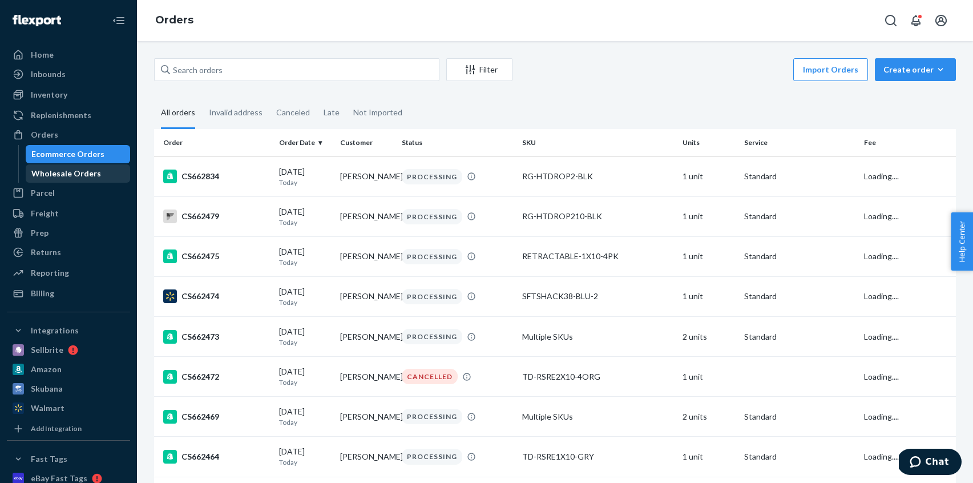
click at [76, 175] on div "Wholesale Orders" at bounding box center [66, 173] width 70 height 11
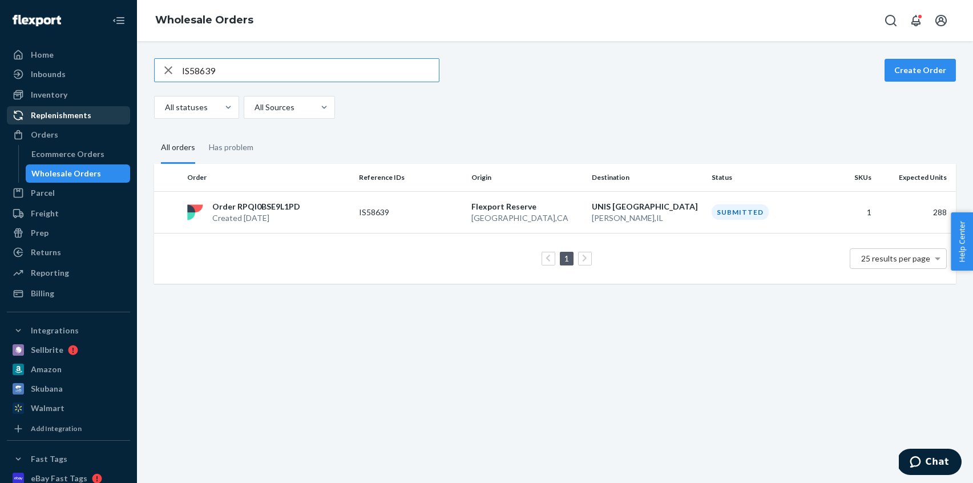
click at [91, 116] on div "Replenishments" at bounding box center [68, 115] width 121 height 16
